Goal: Task Accomplishment & Management: Use online tool/utility

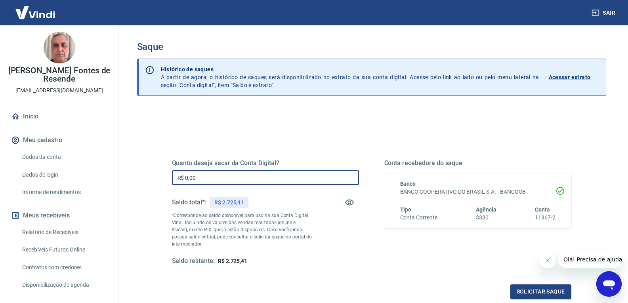
click at [288, 178] on input "R$ 0,00" at bounding box center [265, 177] width 187 height 15
type input "R$ 2.725,41"
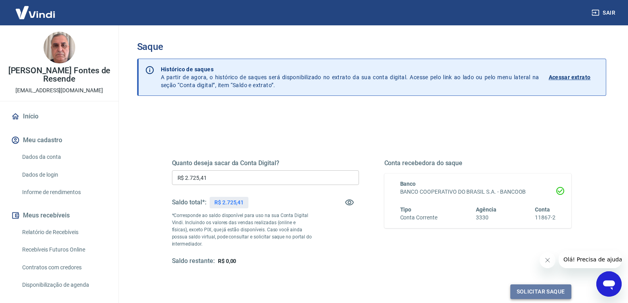
click at [540, 289] on button "Solicitar saque" at bounding box center [541, 292] width 61 height 15
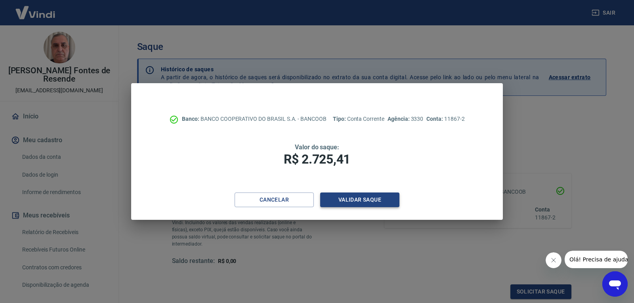
click at [362, 202] on button "Validar saque" at bounding box center [359, 200] width 79 height 15
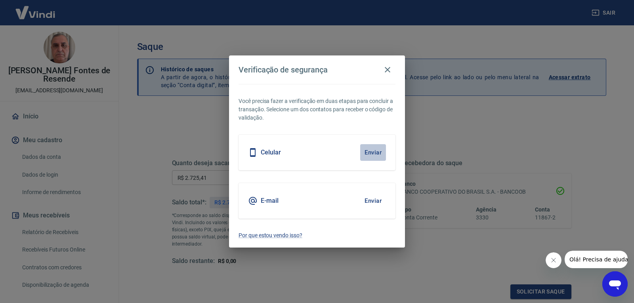
click at [374, 154] on button "Enviar" at bounding box center [373, 152] width 26 height 17
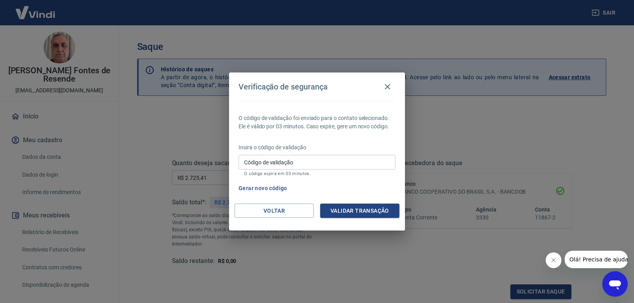
click at [358, 161] on input "Código de validação" at bounding box center [317, 162] width 157 height 15
type input "565171"
click at [370, 214] on button "Validar transação" at bounding box center [359, 211] width 79 height 15
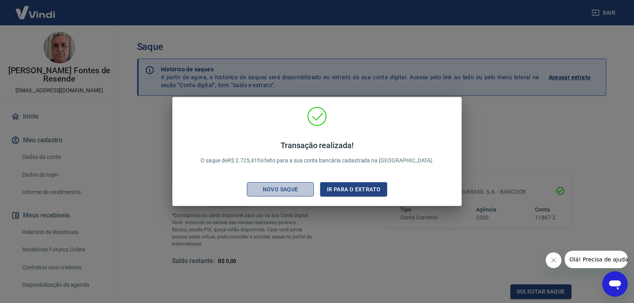
click at [285, 194] on div "Novo saque" at bounding box center [280, 190] width 55 height 10
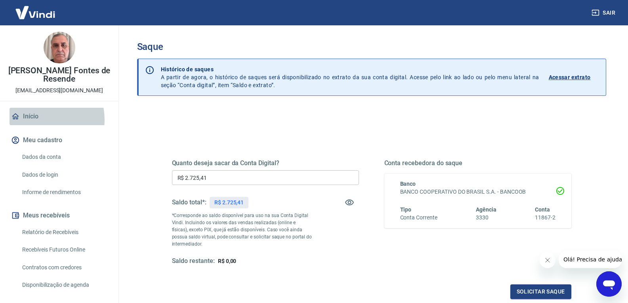
click at [38, 120] on link "Início" at bounding box center [60, 116] width 100 height 17
